Goal: Navigation & Orientation: Go to known website

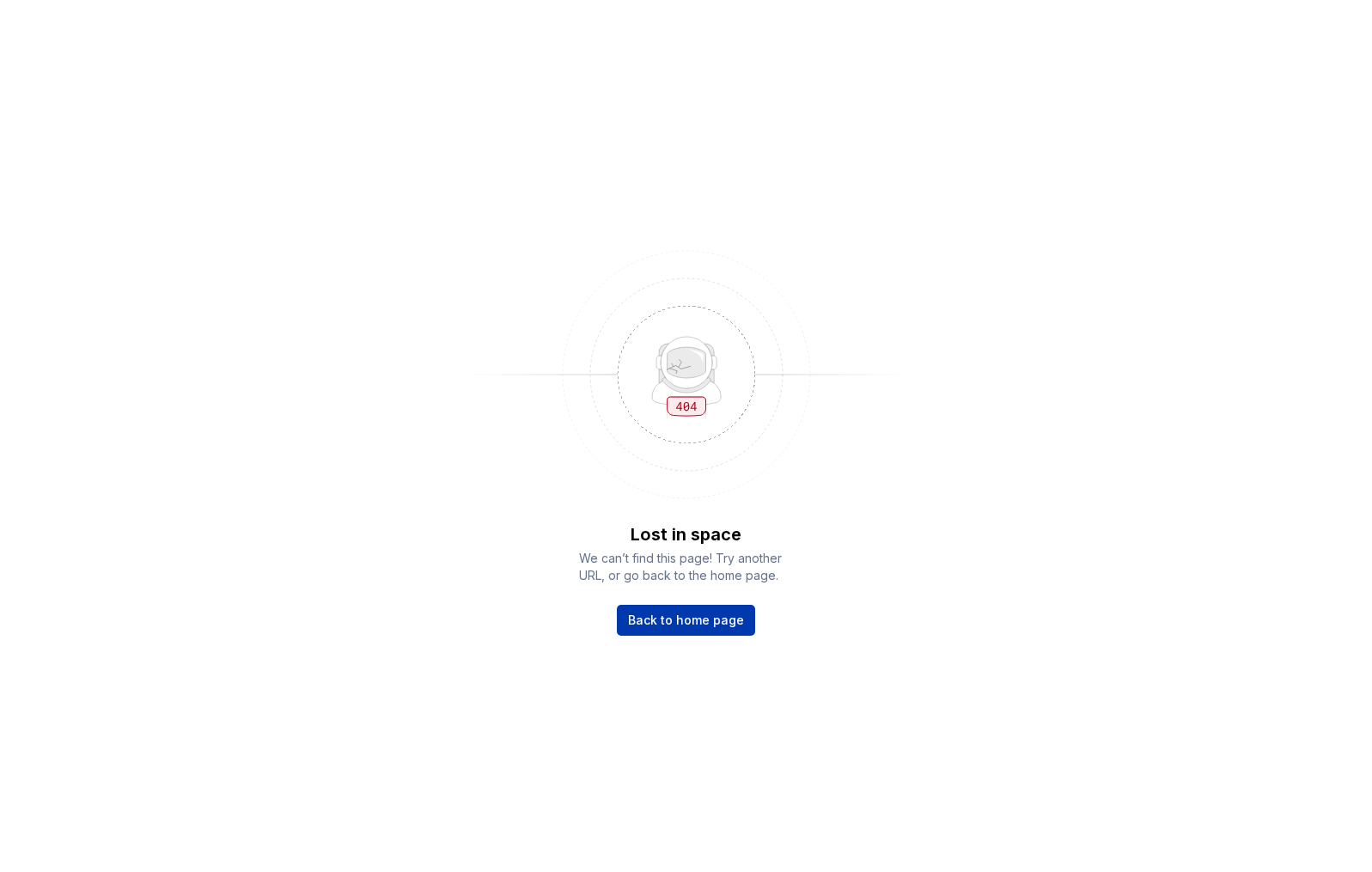
click at [666, 619] on span "Back to home page" at bounding box center [685, 620] width 116 height 17
